Goal: Information Seeking & Learning: Compare options

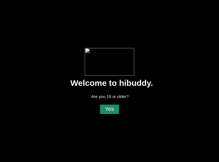
click at [108, 108] on flt-glass-pane at bounding box center [109, 81] width 219 height 162
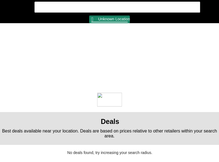
click at [102, 20] on flt-glass-pane at bounding box center [109, 81] width 219 height 162
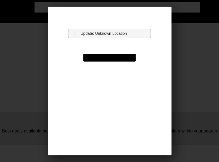
click at [98, 32] on flt-glass-pane at bounding box center [109, 81] width 219 height 162
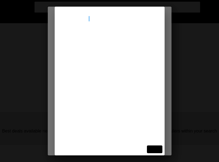
type input "[STREET_ADDRESS]"
click at [104, 45] on flt-glass-pane at bounding box center [109, 81] width 219 height 162
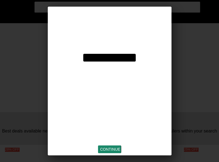
click at [114, 147] on flt-glass-pane at bounding box center [109, 81] width 219 height 162
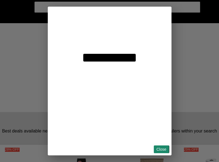
drag, startPoint x: 158, startPoint y: 146, endPoint x: 146, endPoint y: 139, distance: 14.2
click at [157, 146] on flt-glass-pane at bounding box center [109, 81] width 219 height 162
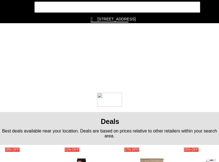
click at [12, 6] on flt-glass-pane at bounding box center [109, 81] width 219 height 162
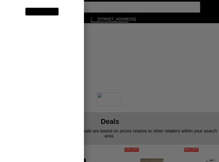
click at [35, 75] on flt-glass-pane at bounding box center [109, 81] width 219 height 162
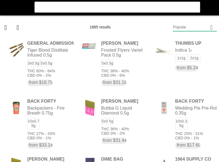
click at [198, 31] on flt-glass-pane at bounding box center [109, 81] width 219 height 162
click at [185, 134] on flt-glass-pane at bounding box center [109, 81] width 219 height 162
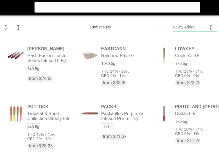
drag, startPoint x: 213, startPoint y: 59, endPoint x: 216, endPoint y: 57, distance: 3.1
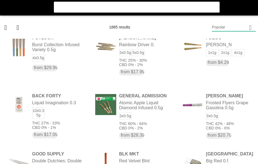
click at [219, 26] on flt-glass-pane at bounding box center [129, 82] width 258 height 164
click at [182, 84] on flt-glass-pane at bounding box center [129, 82] width 258 height 164
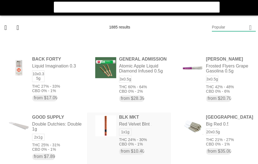
click at [151, 135] on flt-glass-pane at bounding box center [129, 82] width 258 height 164
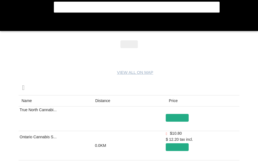
click at [103, 100] on flt-glass-pane at bounding box center [129, 82] width 258 height 164
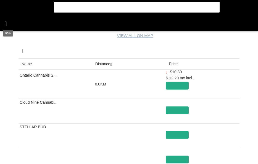
click at [5, 24] on flt-glass-pane at bounding box center [129, 82] width 258 height 164
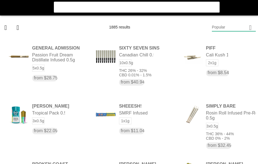
click at [219, 30] on flt-glass-pane at bounding box center [129, 82] width 258 height 164
click at [219, 40] on flt-glass-pane at bounding box center [129, 82] width 258 height 164
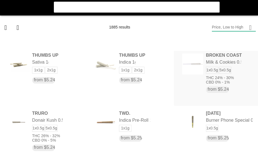
click at [219, 77] on flt-glass-pane at bounding box center [129, 82] width 258 height 164
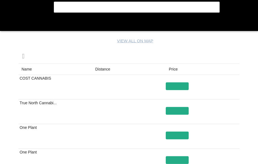
click at [99, 66] on flt-glass-pane at bounding box center [129, 82] width 258 height 164
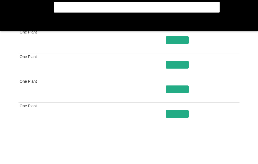
click at [219, 154] on flt-glass-pane at bounding box center [129, 82] width 258 height 164
click at [219, 151] on flt-glass-pane at bounding box center [129, 82] width 258 height 164
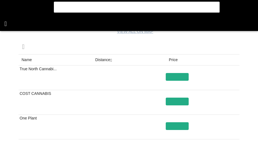
click at [6, 26] on flt-glass-pane at bounding box center [129, 82] width 258 height 164
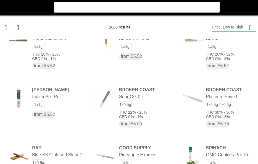
drag, startPoint x: 56, startPoint y: 71, endPoint x: 109, endPoint y: 77, distance: 53.4
click at [109, 74] on flt-glass-pane at bounding box center [129, 82] width 258 height 164
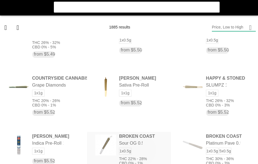
drag, startPoint x: 140, startPoint y: 149, endPoint x: 161, endPoint y: 137, distance: 24.5
click at [144, 149] on flt-glass-pane at bounding box center [129, 82] width 258 height 164
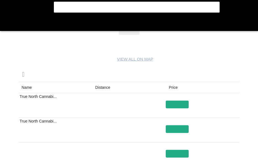
click at [103, 90] on flt-glass-pane at bounding box center [129, 82] width 258 height 164
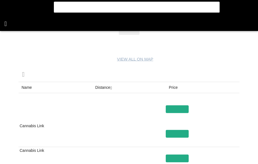
drag, startPoint x: 7, startPoint y: 24, endPoint x: 21, endPoint y: 33, distance: 16.8
click at [7, 24] on flt-glass-pane at bounding box center [129, 82] width 258 height 164
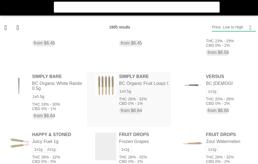
click at [109, 102] on flt-glass-pane at bounding box center [129, 82] width 258 height 164
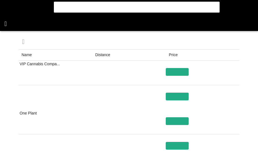
drag, startPoint x: 6, startPoint y: 24, endPoint x: 33, endPoint y: 50, distance: 37.4
click at [6, 24] on flt-glass-pane at bounding box center [129, 82] width 258 height 164
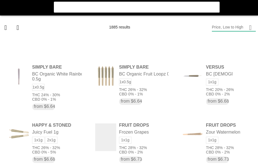
click at [6, 13] on flt-glass-pane at bounding box center [129, 82] width 258 height 164
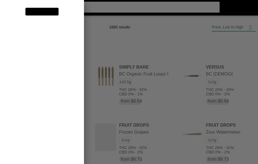
click at [50, 64] on flt-glass-pane at bounding box center [129, 82] width 258 height 164
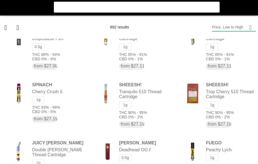
click at [219, 28] on flt-glass-pane at bounding box center [129, 82] width 258 height 164
click at [219, 128] on flt-glass-pane at bounding box center [129, 82] width 258 height 164
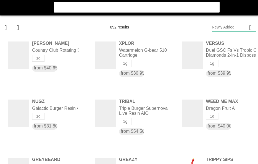
click at [219, 27] on flt-glass-pane at bounding box center [129, 82] width 258 height 164
click at [214, 37] on flt-glass-pane at bounding box center [129, 82] width 258 height 164
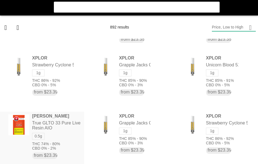
click at [60, 123] on flt-glass-pane at bounding box center [129, 82] width 258 height 164
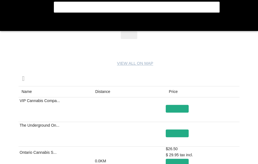
click at [105, 90] on flt-glass-pane at bounding box center [129, 82] width 258 height 164
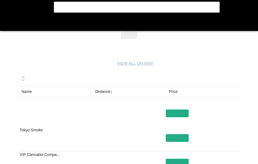
click at [105, 90] on flt-glass-pane at bounding box center [129, 82] width 258 height 164
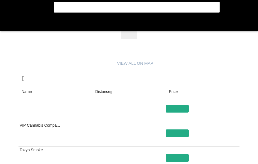
click at [98, 90] on flt-glass-pane at bounding box center [129, 82] width 258 height 164
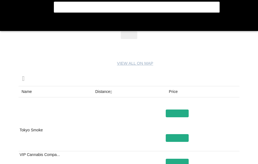
click at [167, 90] on flt-glass-pane at bounding box center [129, 82] width 258 height 164
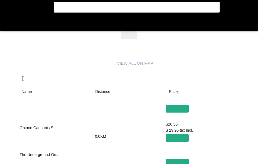
click at [173, 91] on flt-glass-pane at bounding box center [129, 82] width 258 height 164
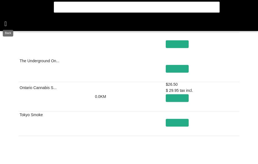
click at [3, 27] on flt-glass-pane at bounding box center [129, 82] width 258 height 164
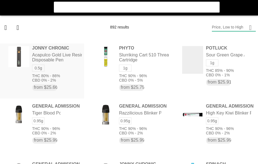
click at [65, 62] on flt-glass-pane at bounding box center [129, 82] width 258 height 164
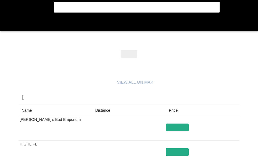
click at [108, 110] on flt-glass-pane at bounding box center [129, 82] width 258 height 164
click at [10, 24] on flt-glass-pane at bounding box center [129, 82] width 258 height 164
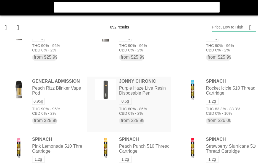
click at [158, 101] on flt-glass-pane at bounding box center [129, 82] width 258 height 164
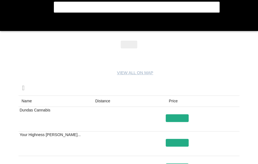
click at [105, 100] on flt-glass-pane at bounding box center [129, 82] width 258 height 164
click at [13, 25] on flt-glass-pane at bounding box center [129, 82] width 258 height 164
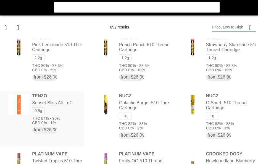
click at [70, 98] on flt-glass-pane at bounding box center [129, 82] width 258 height 164
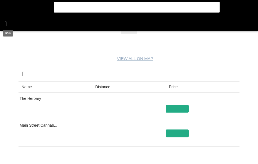
click at [13, 25] on flt-glass-pane at bounding box center [129, 82] width 258 height 164
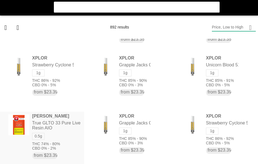
click at [48, 134] on flt-glass-pane at bounding box center [129, 82] width 258 height 164
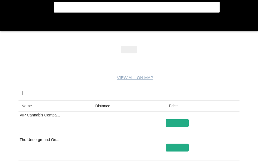
drag, startPoint x: 178, startPoint y: 122, endPoint x: 181, endPoint y: 132, distance: 10.6
click at [177, 128] on flt-glass-pane at bounding box center [129, 82] width 258 height 164
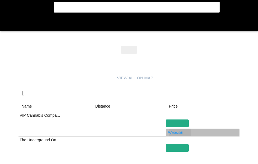
click at [180, 133] on flt-glass-pane at bounding box center [129, 82] width 258 height 164
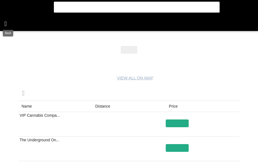
click at [2, 27] on flt-glass-pane at bounding box center [129, 82] width 258 height 164
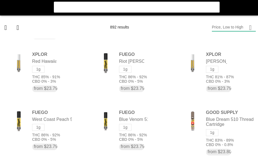
click at [4, 11] on flt-glass-pane at bounding box center [129, 82] width 258 height 164
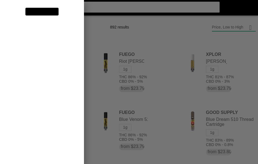
click at [40, 73] on flt-glass-pane at bounding box center [129, 82] width 258 height 164
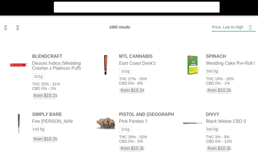
click at [219, 30] on flt-glass-pane at bounding box center [129, 82] width 258 height 164
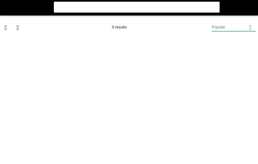
click at [220, 27] on flt-glass-pane at bounding box center [129, 82] width 258 height 164
click at [219, 38] on flt-glass-pane at bounding box center [129, 82] width 258 height 164
click at [5, 7] on flt-glass-pane at bounding box center [129, 82] width 258 height 164
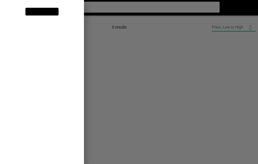
click at [30, 77] on flt-glass-pane at bounding box center [129, 82] width 258 height 164
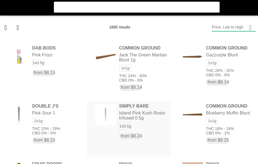
click at [128, 124] on flt-glass-pane at bounding box center [129, 82] width 258 height 164
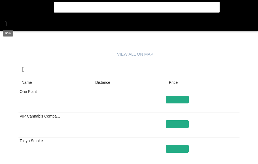
click at [4, 22] on flt-glass-pane at bounding box center [129, 82] width 258 height 164
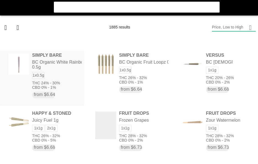
click at [67, 84] on flt-glass-pane at bounding box center [129, 82] width 258 height 164
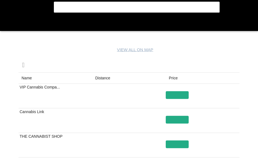
click at [113, 76] on flt-glass-pane at bounding box center [129, 82] width 258 height 164
click at [6, 24] on flt-glass-pane at bounding box center [129, 82] width 258 height 164
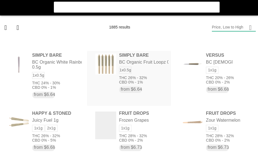
drag, startPoint x: 152, startPoint y: 80, endPoint x: 148, endPoint y: 79, distance: 4.8
click at [151, 80] on flt-glass-pane at bounding box center [129, 82] width 258 height 164
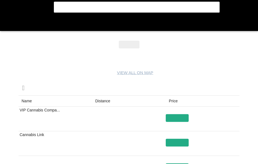
click at [12, 25] on flt-glass-pane at bounding box center [129, 82] width 258 height 164
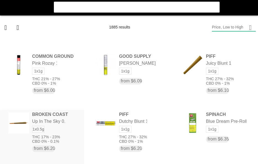
click at [61, 138] on flt-glass-pane at bounding box center [129, 82] width 258 height 164
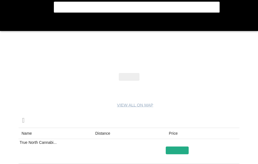
click at [110, 133] on flt-glass-pane at bounding box center [129, 82] width 258 height 164
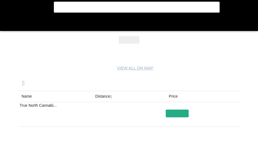
click at [6, 21] on flt-glass-pane at bounding box center [129, 82] width 258 height 164
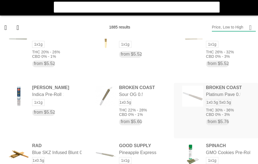
drag, startPoint x: 212, startPoint y: 105, endPoint x: 205, endPoint y: 105, distance: 7.5
click at [209, 105] on flt-glass-pane at bounding box center [129, 82] width 258 height 164
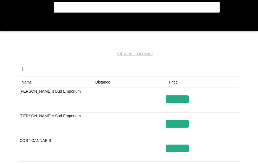
drag, startPoint x: 97, startPoint y: 71, endPoint x: 100, endPoint y: 80, distance: 9.5
click at [97, 72] on flt-glass-pane at bounding box center [129, 82] width 258 height 164
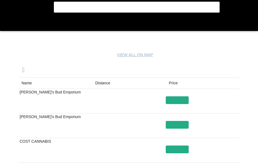
click at [101, 82] on flt-glass-pane at bounding box center [129, 82] width 258 height 164
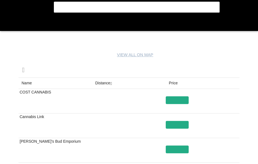
click at [2, 34] on flt-glass-pane at bounding box center [129, 82] width 258 height 164
drag, startPoint x: 4, startPoint y: 28, endPoint x: 7, endPoint y: 28, distance: 3.1
click at [5, 28] on flt-glass-pane at bounding box center [129, 82] width 258 height 164
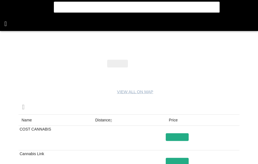
click at [12, 26] on flt-glass-pane at bounding box center [129, 82] width 258 height 164
